Goal: Task Accomplishment & Management: Use online tool/utility

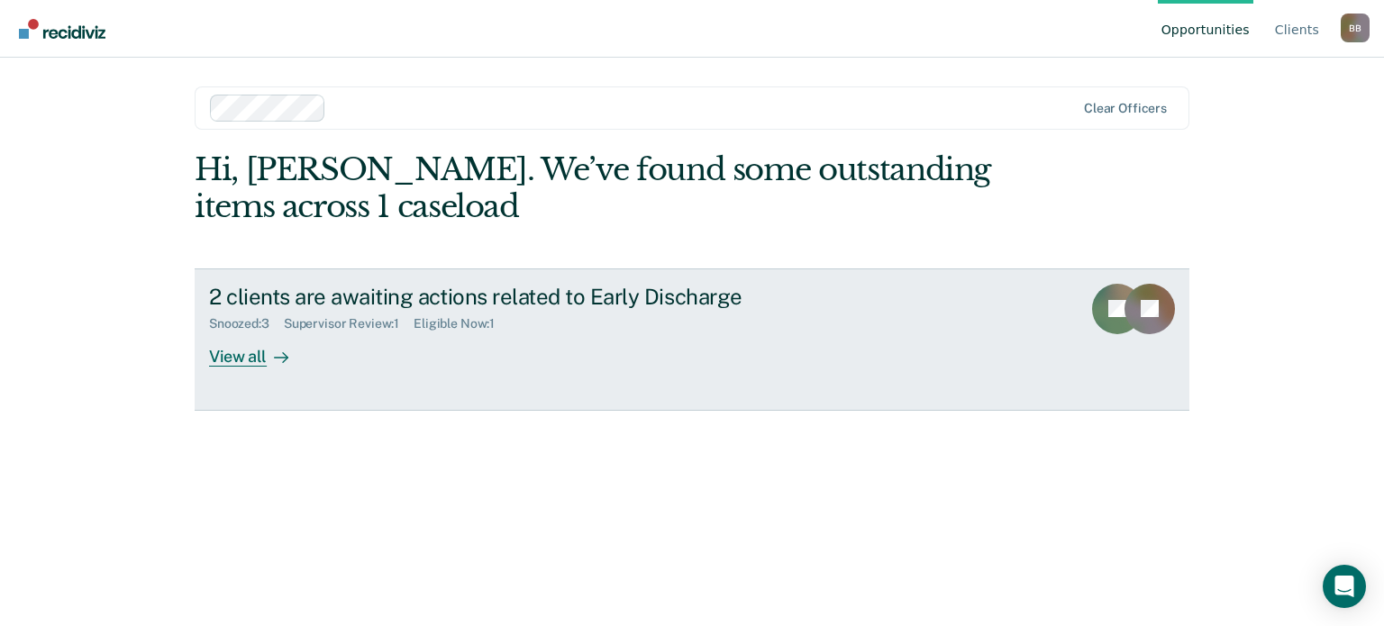
click at [252, 354] on div "View all" at bounding box center [259, 349] width 101 height 35
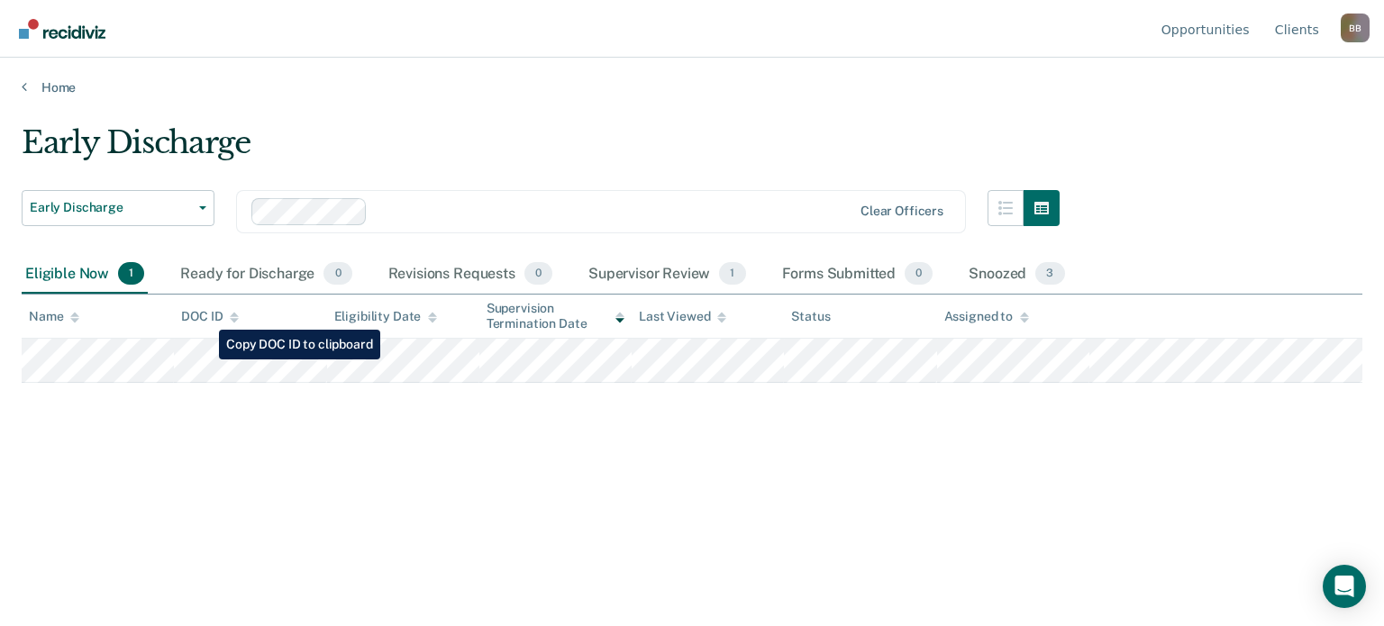
drag, startPoint x: 274, startPoint y: 381, endPoint x: 303, endPoint y: 443, distance: 68.5
click at [282, 479] on div "Early Discharge Early Discharge Early Discharge Supervision Level Downgrade Cle…" at bounding box center [692, 307] width 1341 height 367
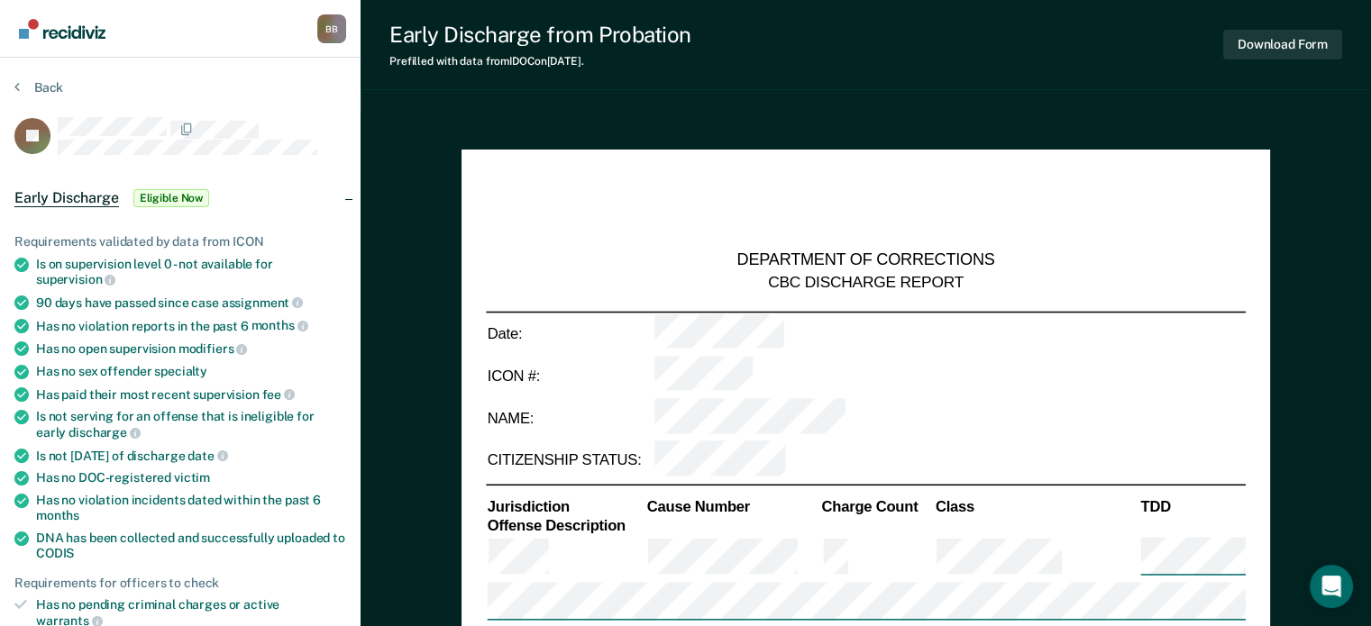
type textarea "x"
click at [222, 57] on nav "[PERSON_NAME] B B Profile How it works Log Out" at bounding box center [180, 28] width 332 height 57
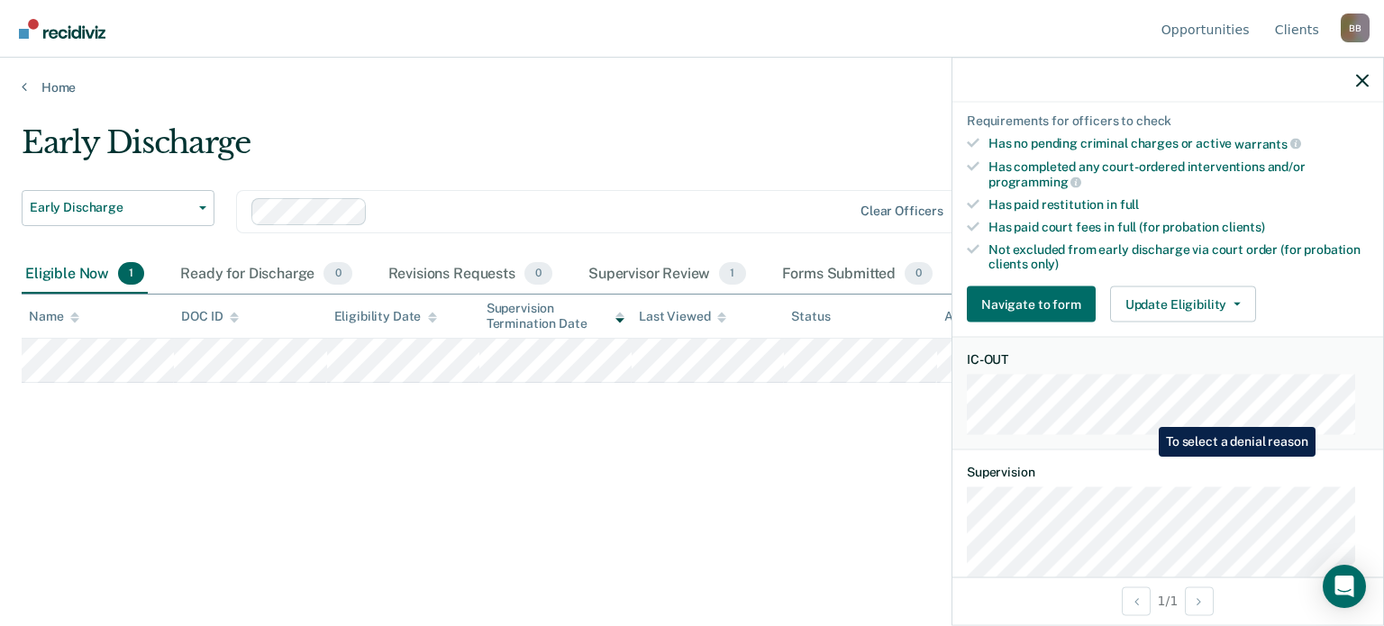
scroll to position [451, 0]
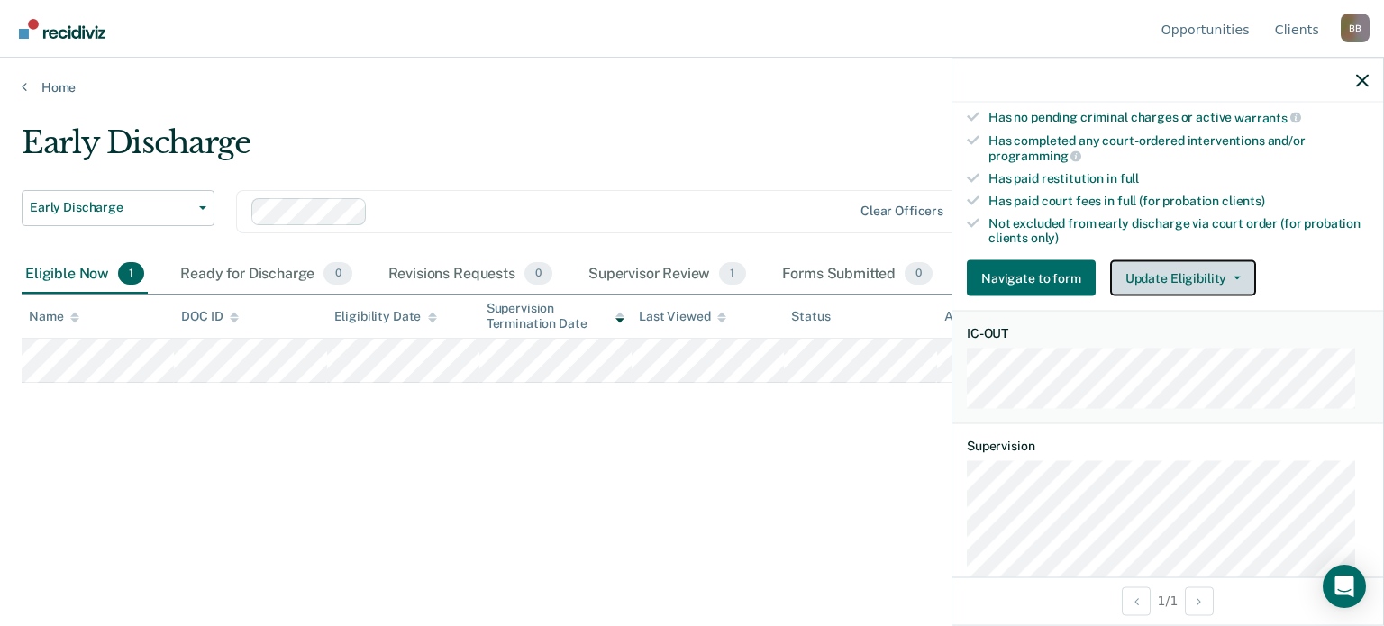
click at [1244, 272] on button "Update Eligibility" at bounding box center [1183, 278] width 146 height 36
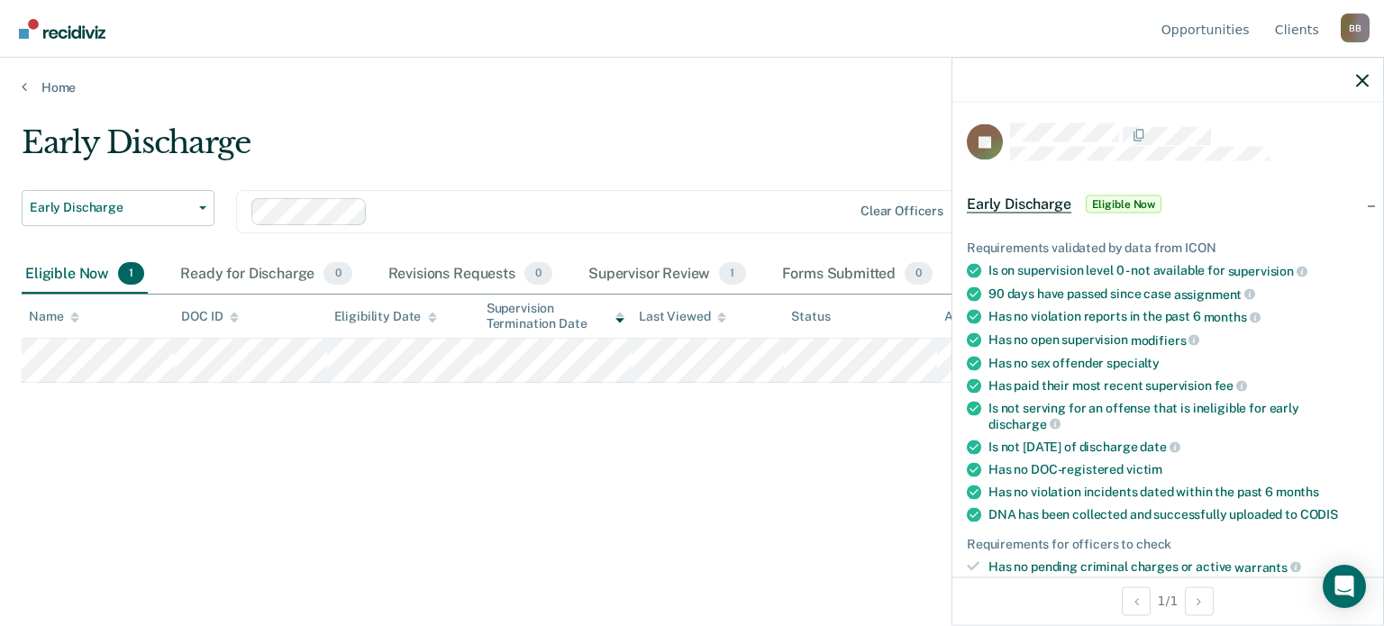
scroll to position [0, 0]
click at [801, 116] on main "Early Discharge Early Discharge Early Discharge Supervision Level Downgrade Cle…" at bounding box center [692, 358] width 1384 height 525
click at [800, 132] on div "Early Discharge" at bounding box center [541, 149] width 1038 height 51
click at [1363, 76] on icon "button" at bounding box center [1362, 80] width 13 height 13
click at [798, 415] on div "Early Discharge Early Discharge Early Discharge Supervision Level Downgrade Cle…" at bounding box center [692, 307] width 1341 height 367
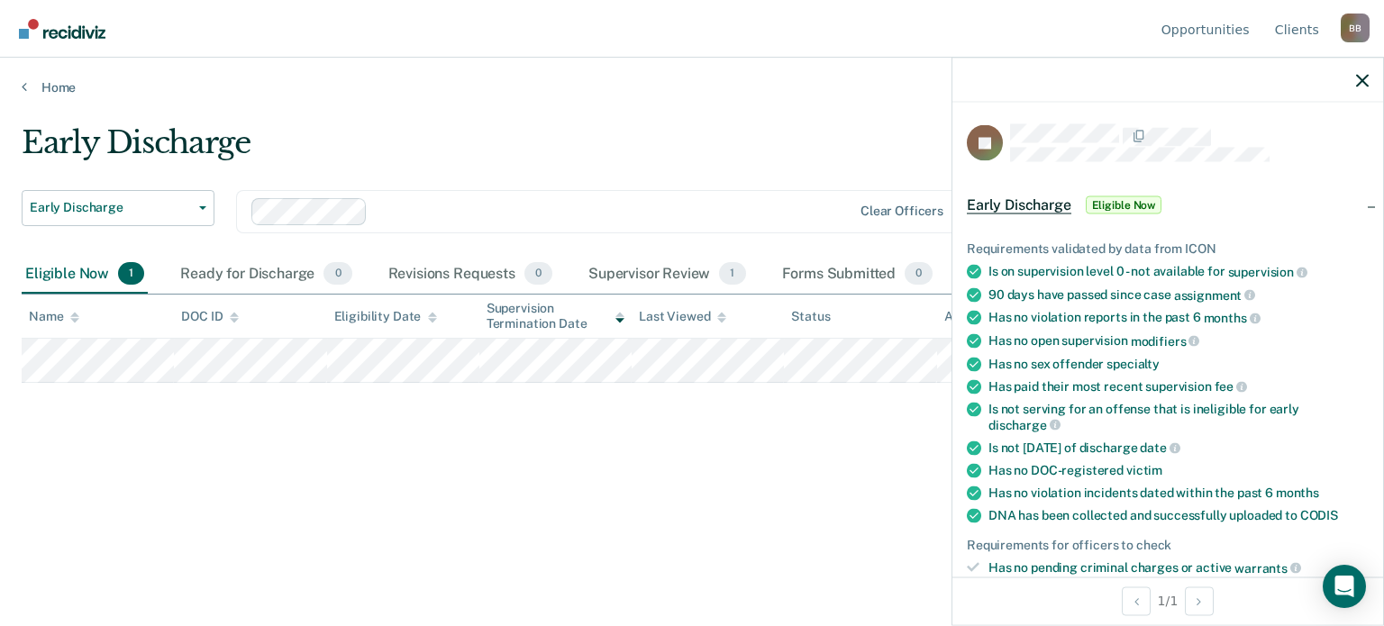
click at [1374, 77] on div at bounding box center [1168, 80] width 431 height 45
click at [1370, 76] on div at bounding box center [1168, 80] width 431 height 45
click at [1363, 77] on icon "button" at bounding box center [1362, 80] width 13 height 13
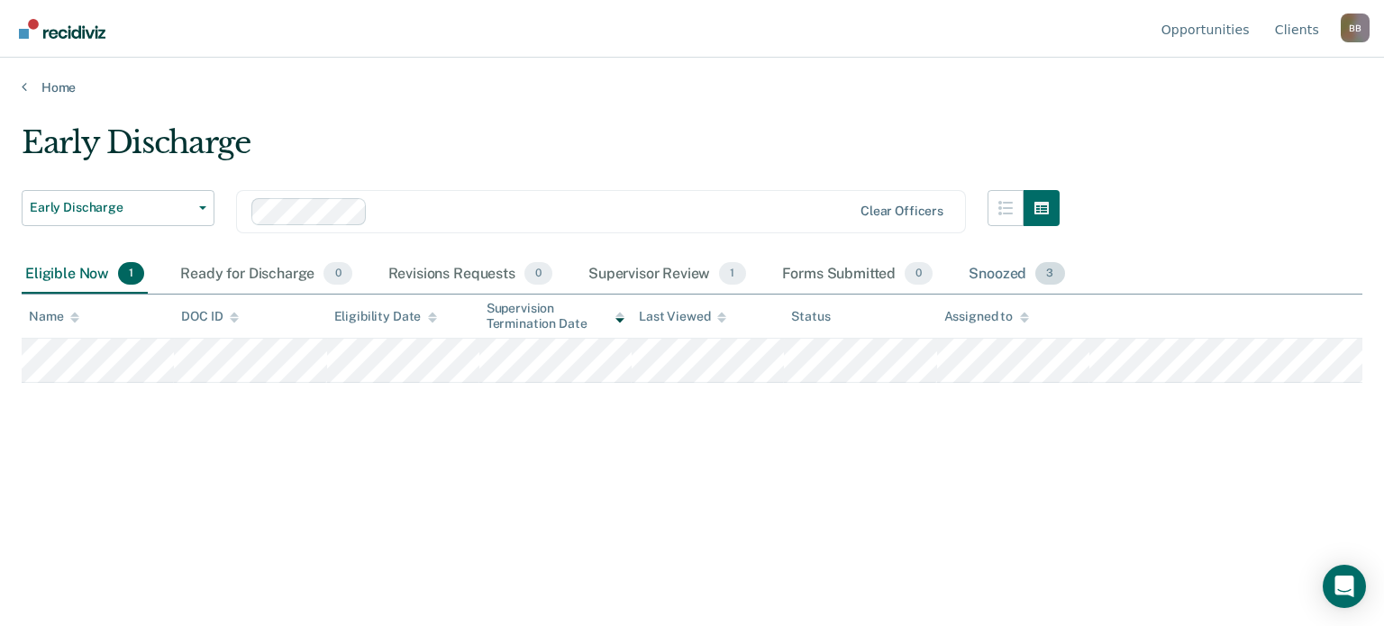
click at [981, 273] on div "Snoozed 3" at bounding box center [1016, 275] width 103 height 40
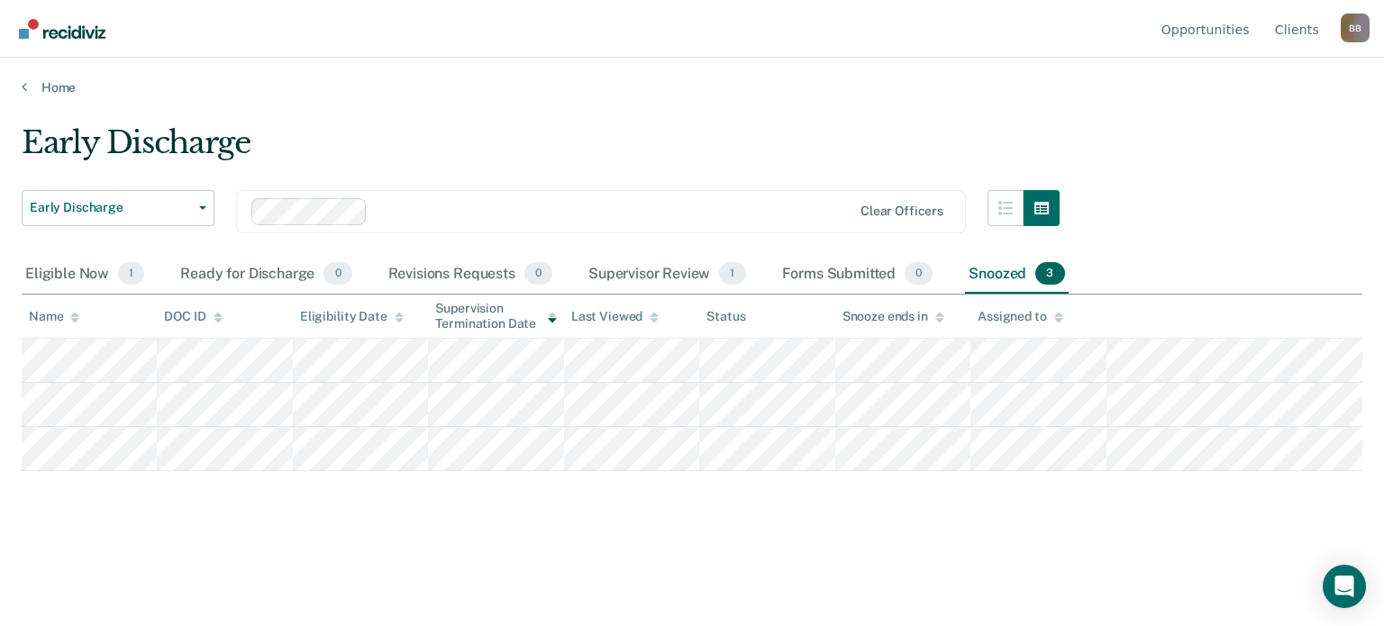
click at [536, 113] on main "Early Discharge Early Discharge Early Discharge Supervision Level Downgrade Cle…" at bounding box center [692, 358] width 1384 height 525
